Goal: Task Accomplishment & Management: Manage account settings

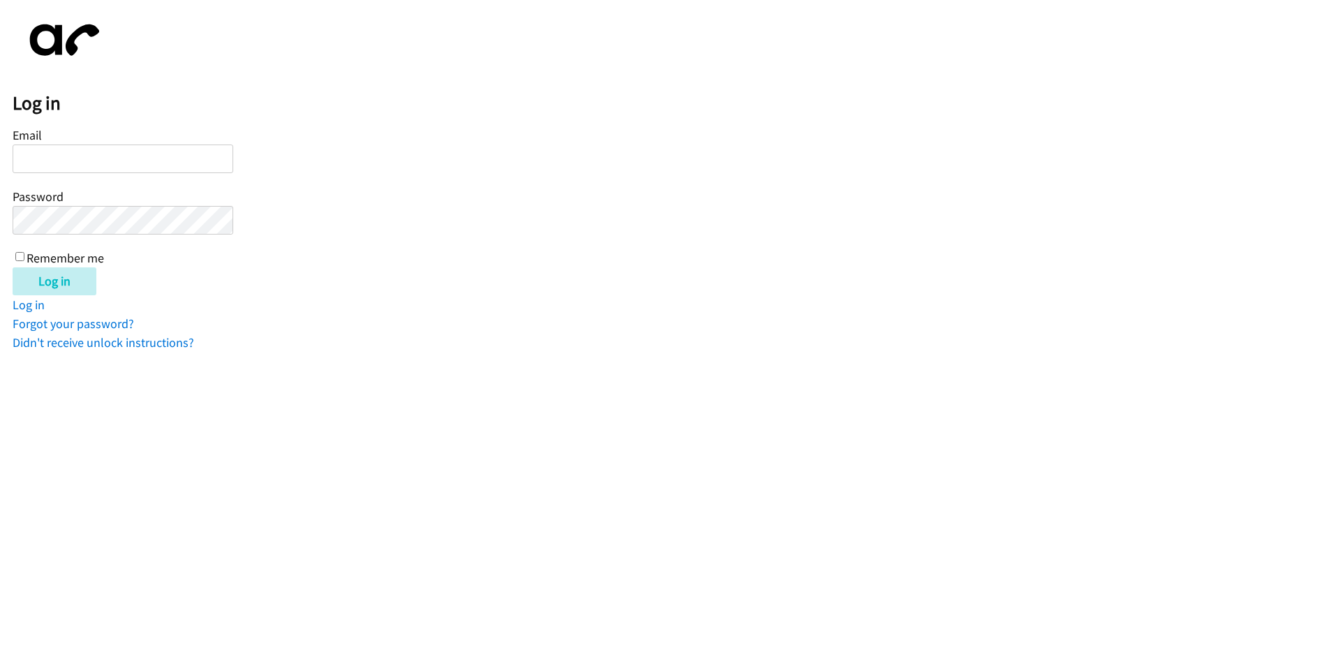
click at [170, 162] on input "Email" at bounding box center [123, 159] width 221 height 29
type input "[EMAIL_ADDRESS][DOMAIN_NAME]"
click at [112, 235] on div "Email KCOLE@LENDINGPOINT.COM Password Remember me" at bounding box center [123, 195] width 221 height 142
click at [13, 267] on input "Log in" at bounding box center [55, 281] width 84 height 28
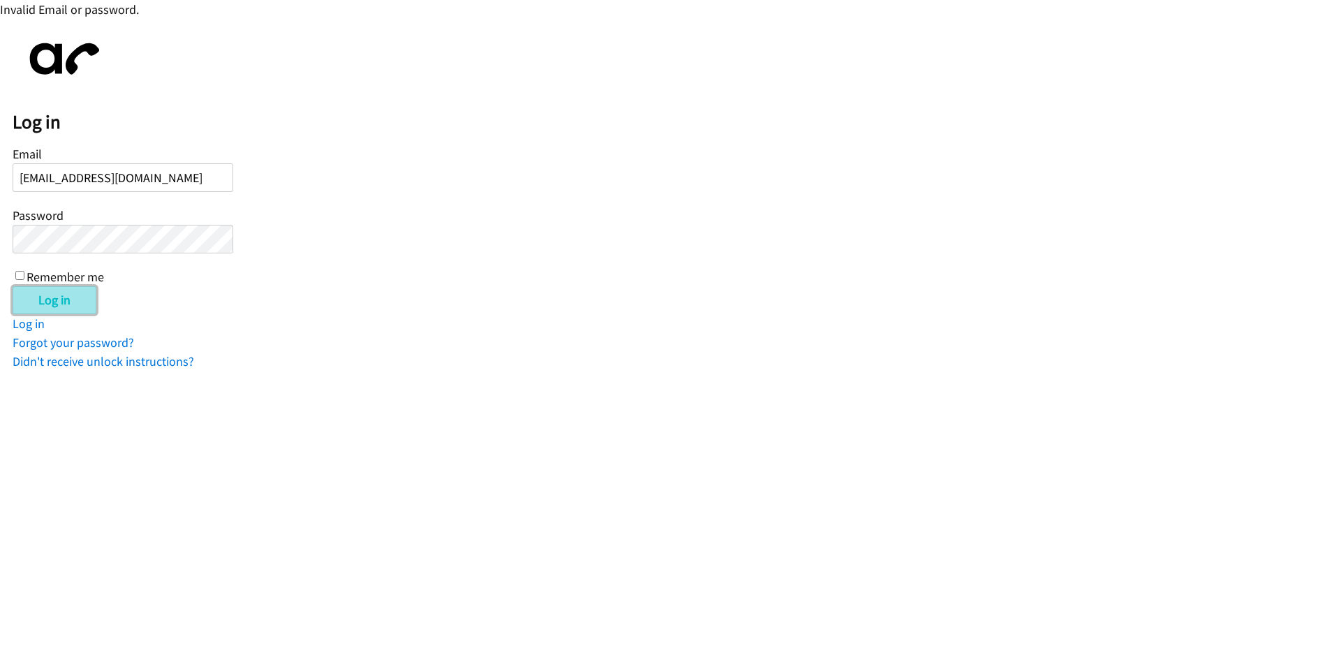
click at [59, 286] on input "Log in" at bounding box center [55, 300] width 84 height 28
